Goal: Contribute content

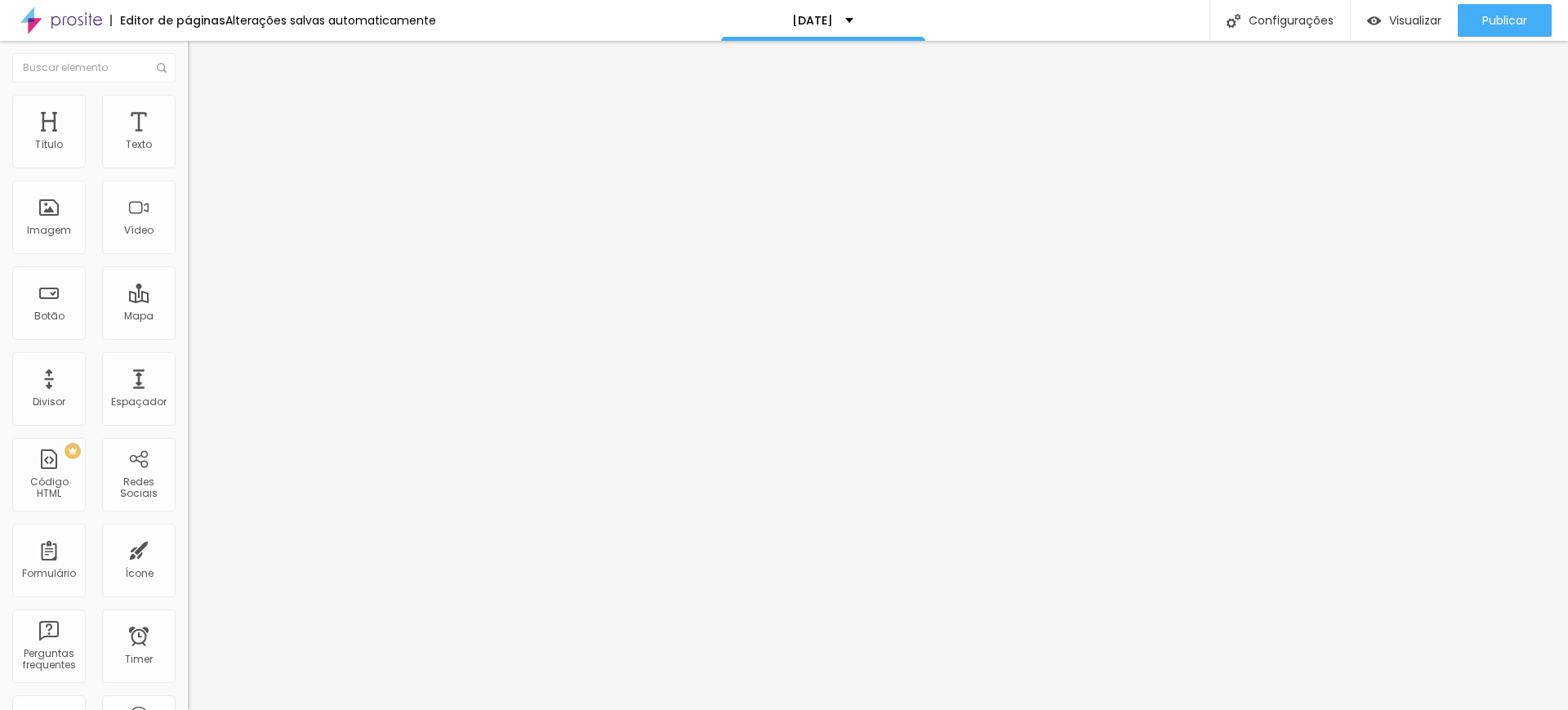
click at [196, 150] on icon "button" at bounding box center [199, 147] width 6 height 6
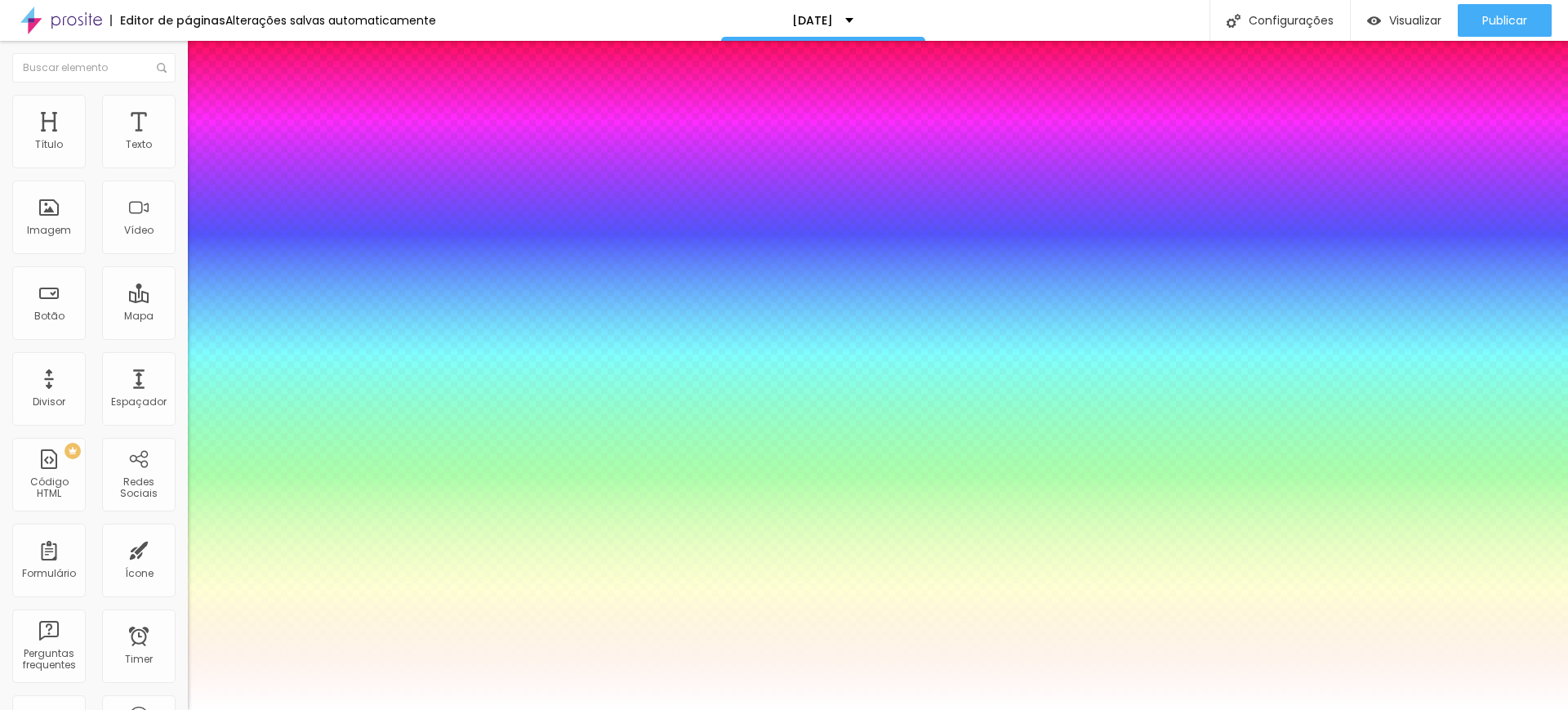
type input "13"
type input "14"
type input "16"
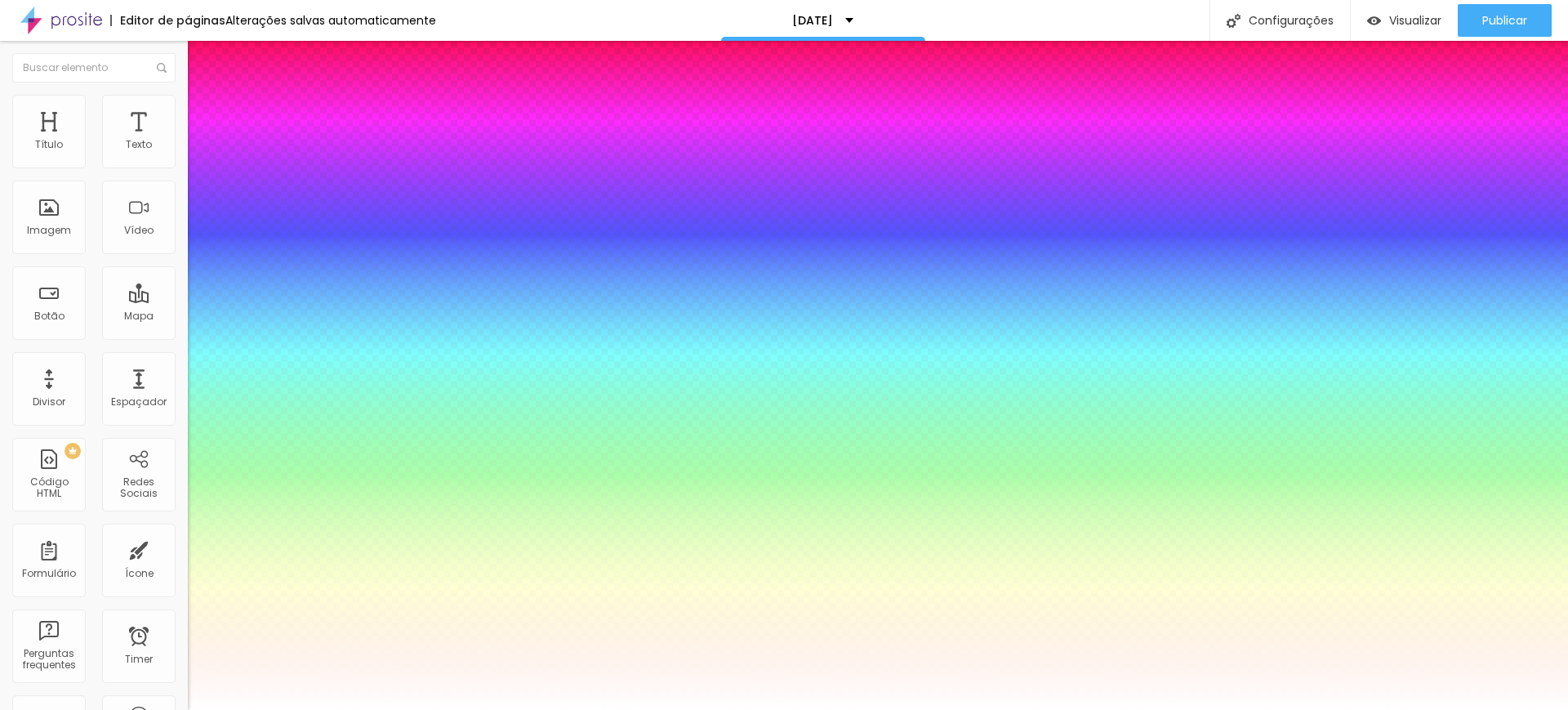
type input "16"
type input "20"
type input "21"
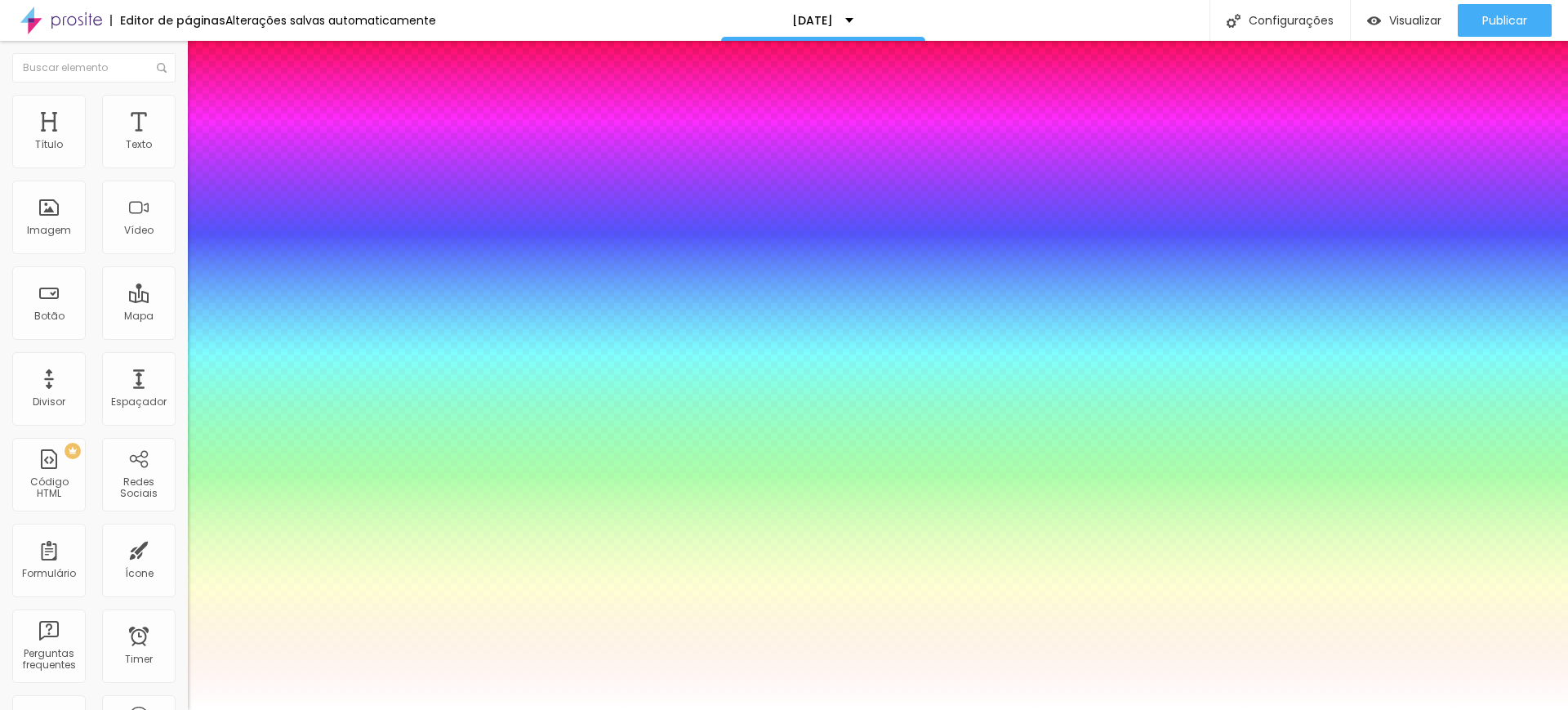
type input "20"
type input "19"
drag, startPoint x: 214, startPoint y: 281, endPoint x: 225, endPoint y: 274, distance: 13.0
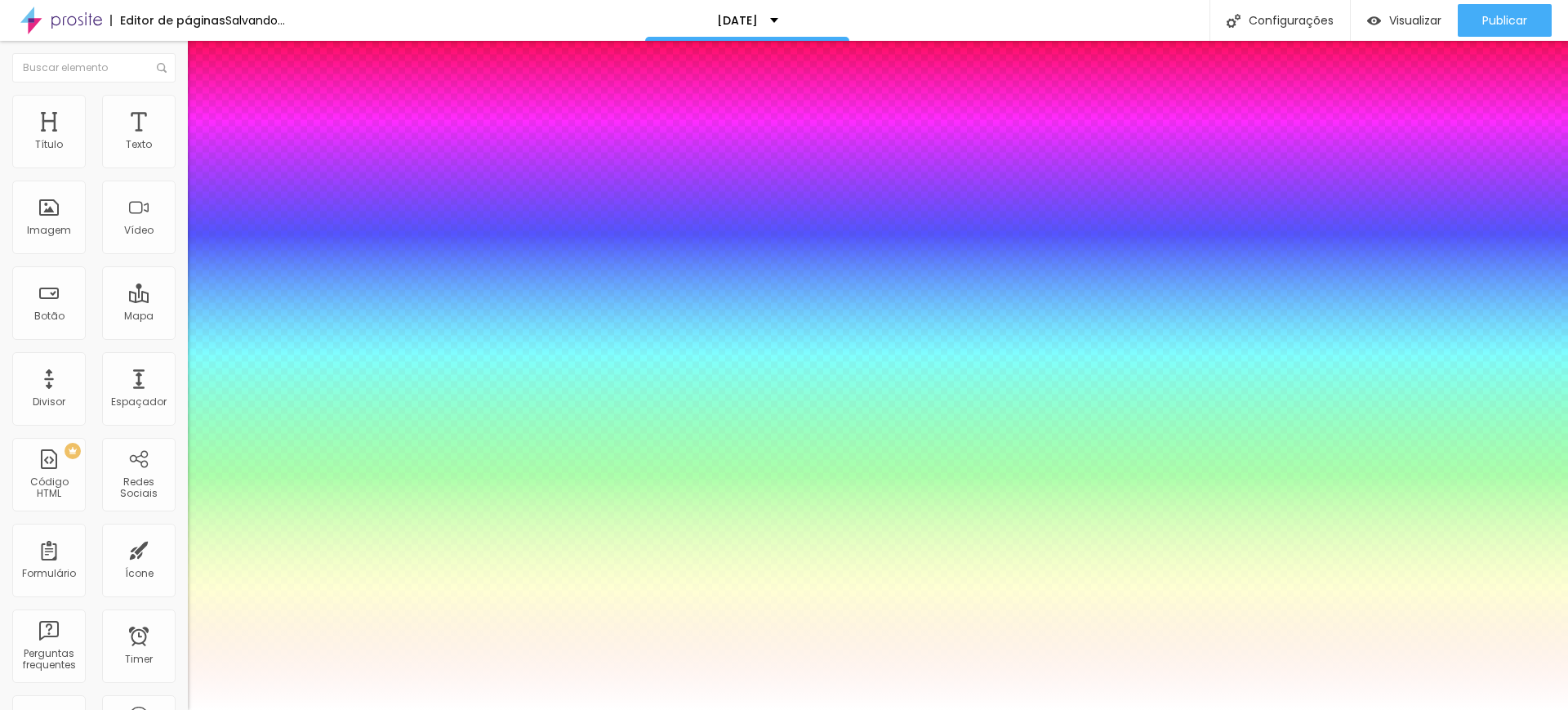
type input "19"
click at [1425, 709] on div at bounding box center [784, 710] width 1568 height 0
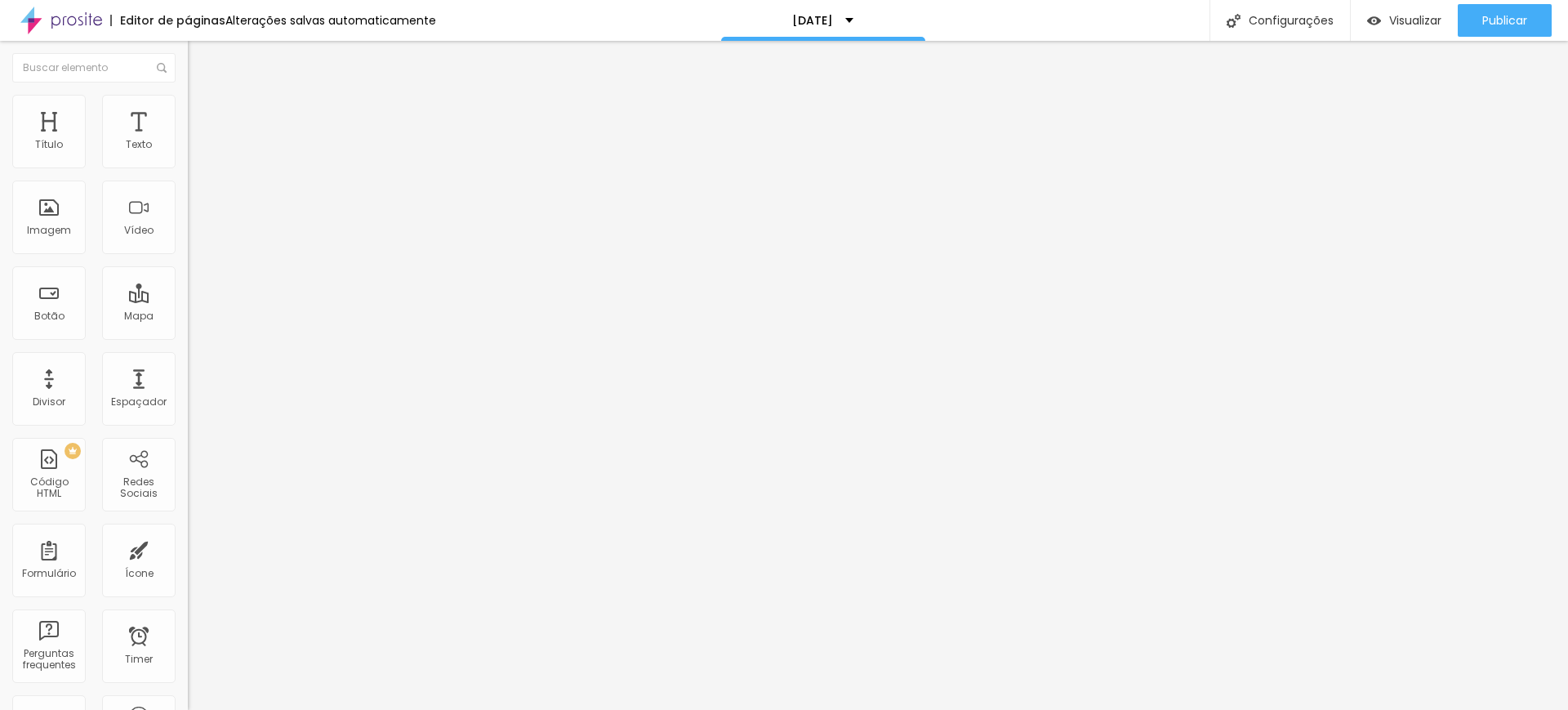
click at [200, 146] on icon "button" at bounding box center [202, 144] width 4 height 4
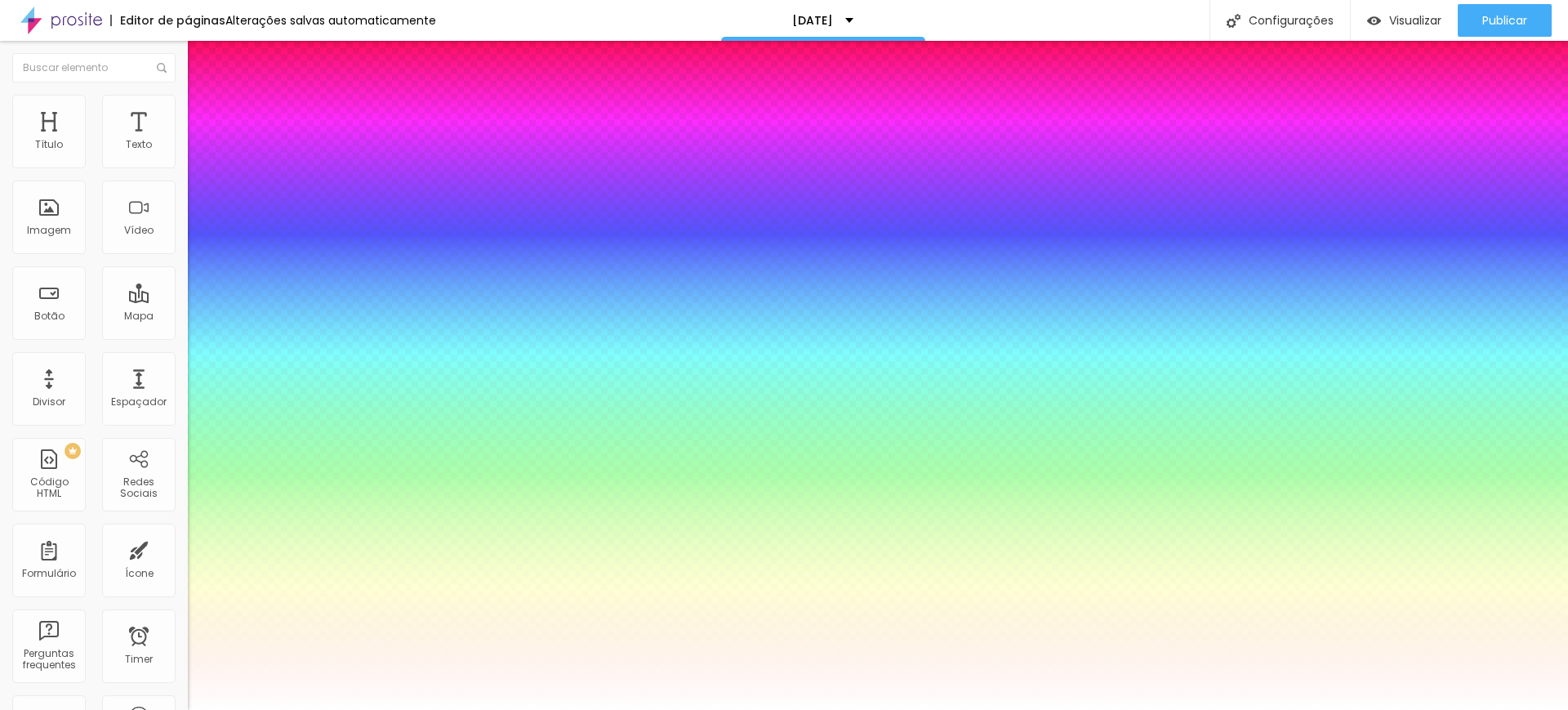
type input "22"
type input "24"
type input "22"
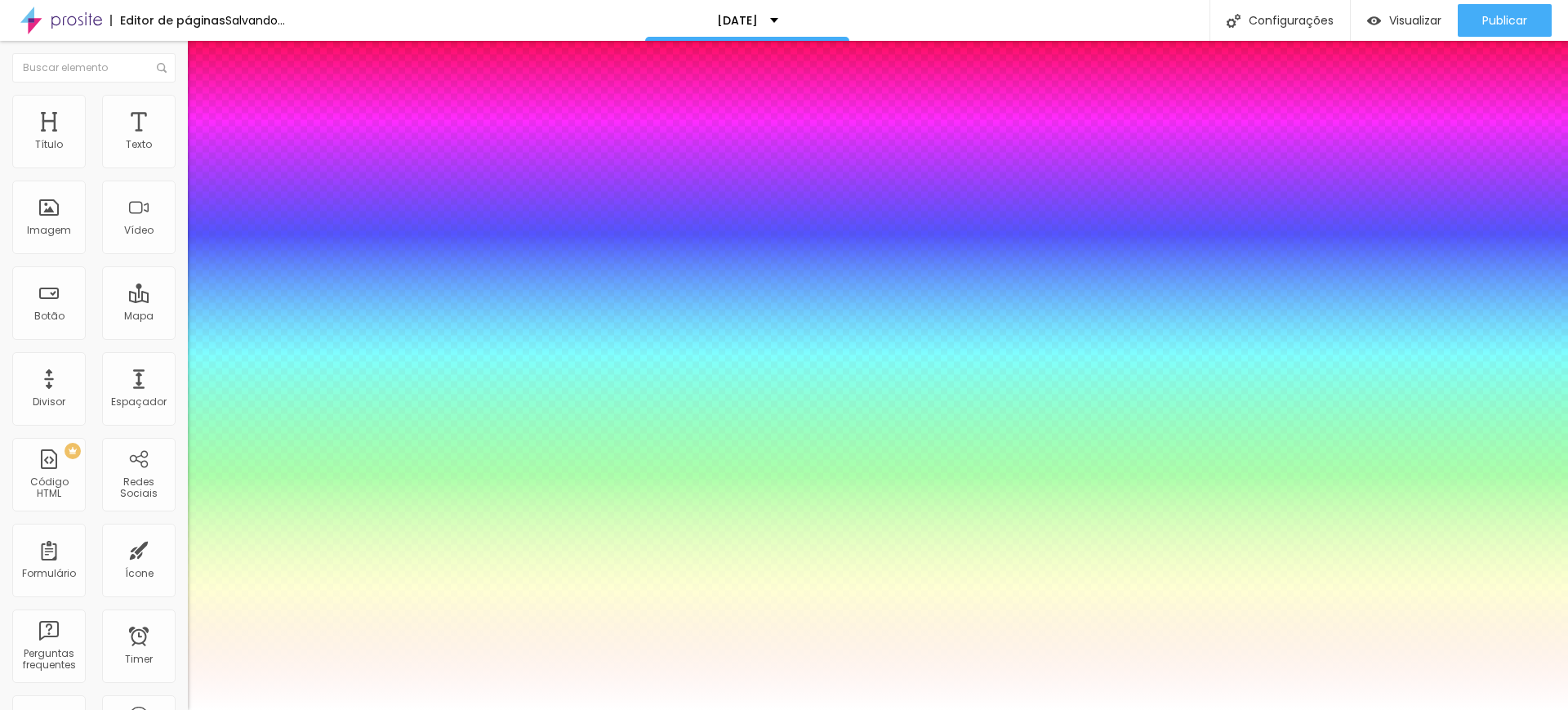
type input "22"
type input "21"
type input "20"
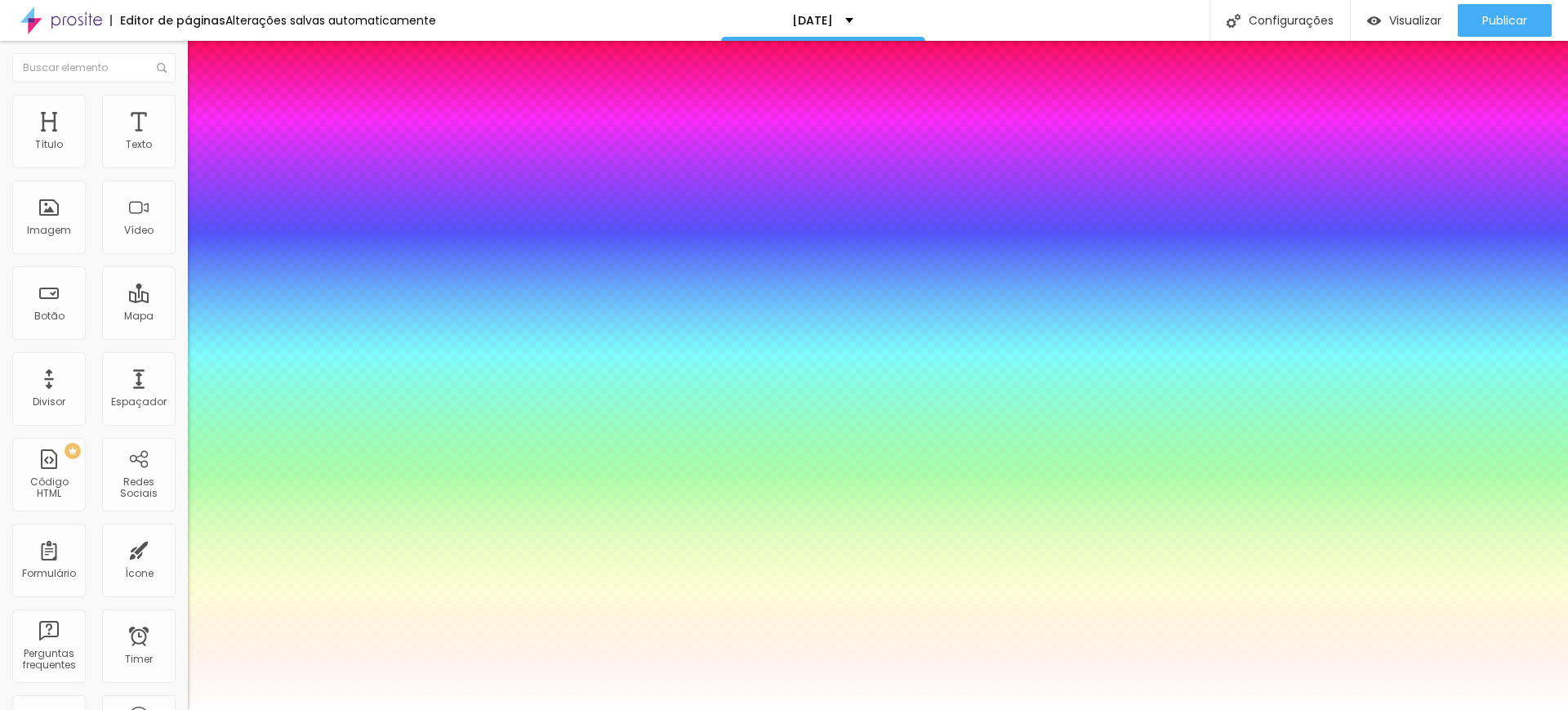
type input "20"
click at [1400, 709] on div at bounding box center [784, 710] width 1568 height 0
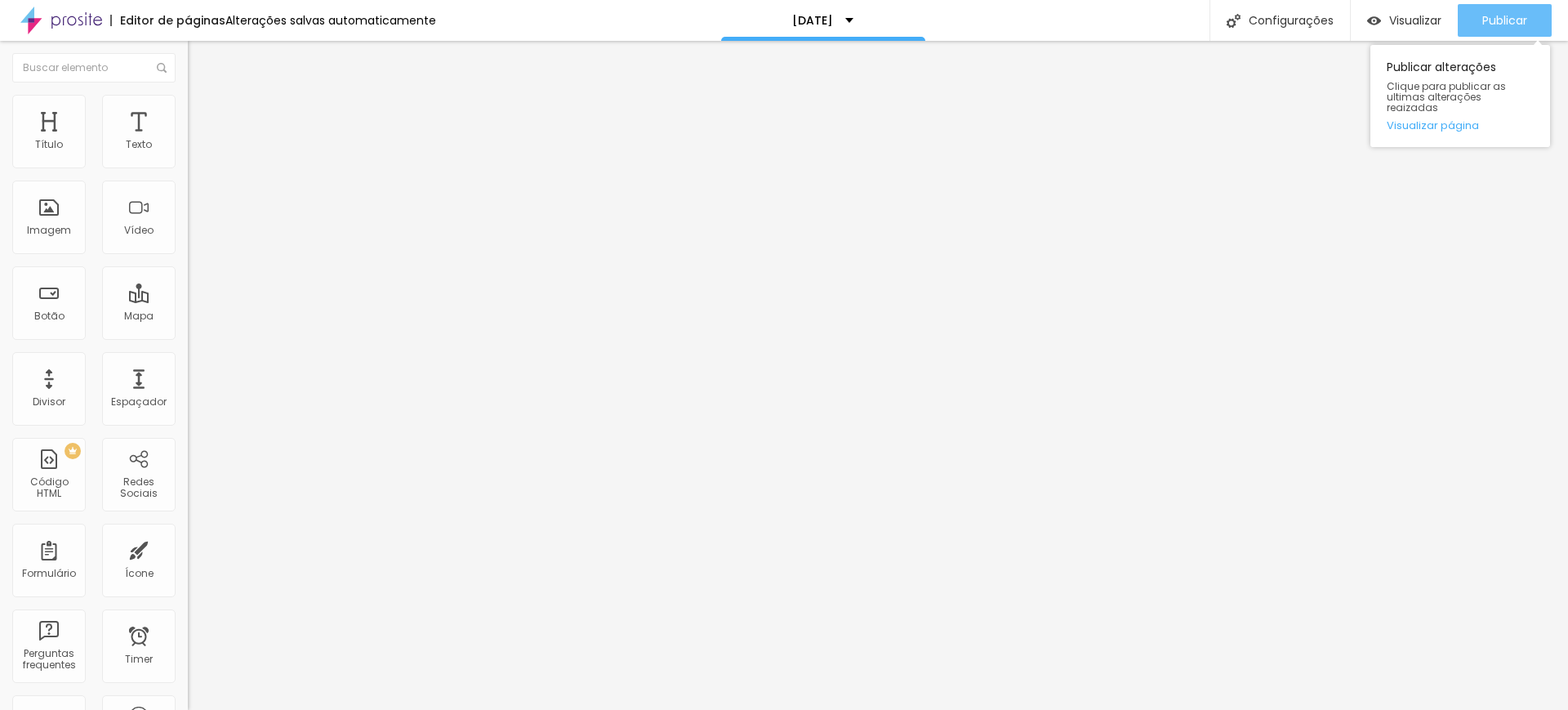
click at [1506, 17] on span "Publicar" at bounding box center [1504, 20] width 45 height 13
